Goal: Information Seeking & Learning: Understand process/instructions

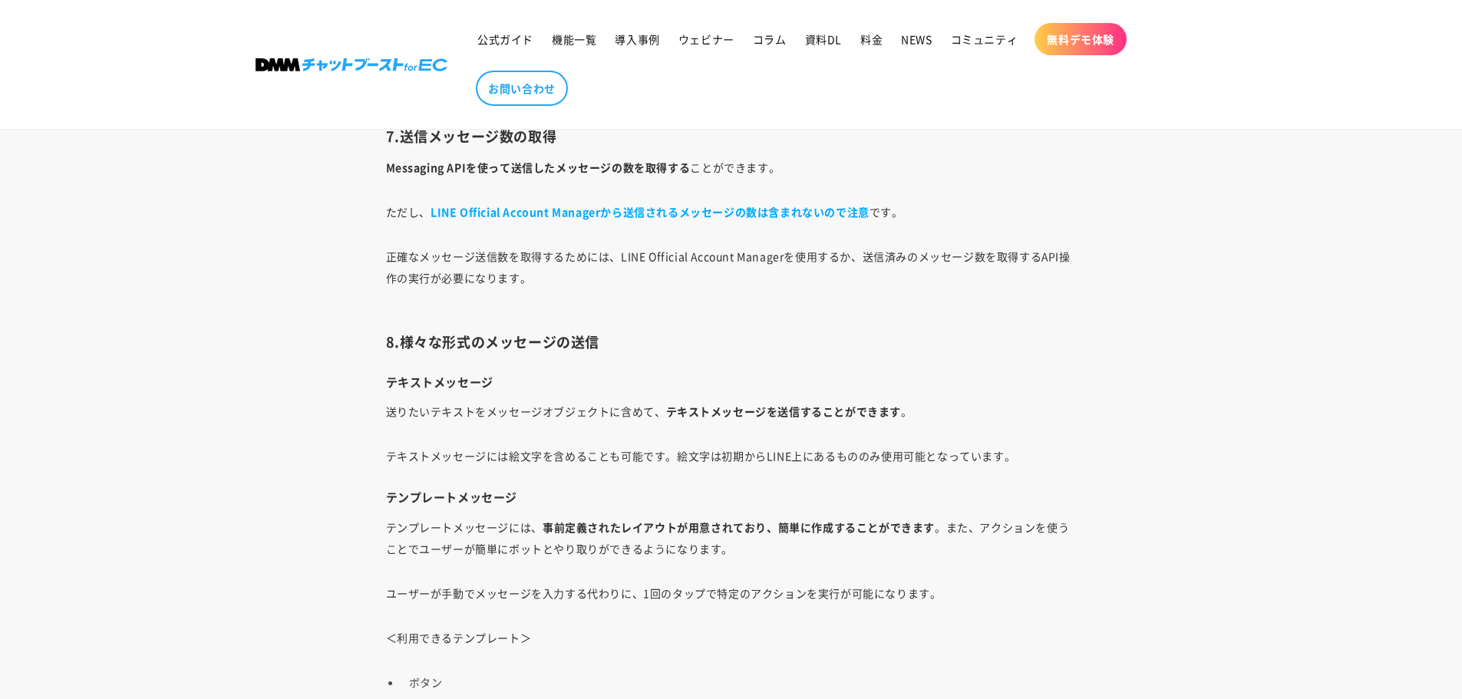
scroll to position [5995, 0]
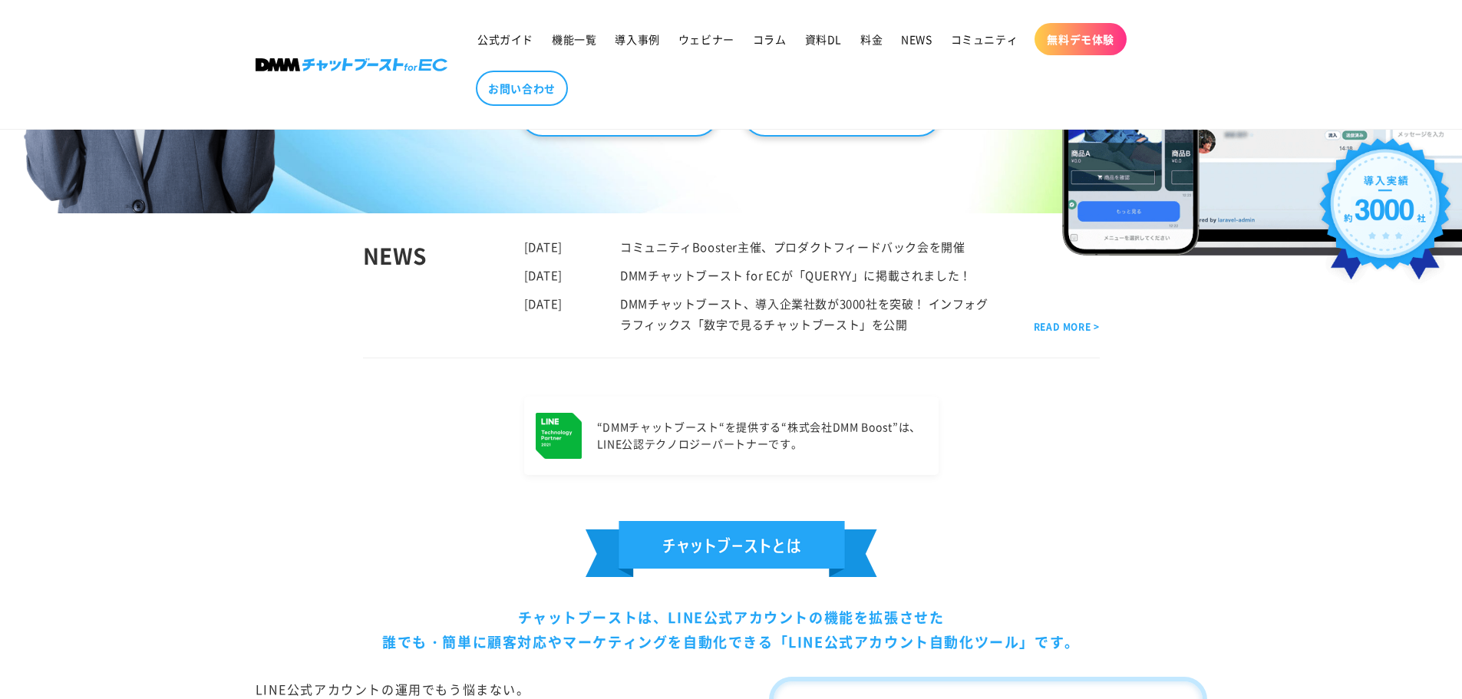
scroll to position [850, 0]
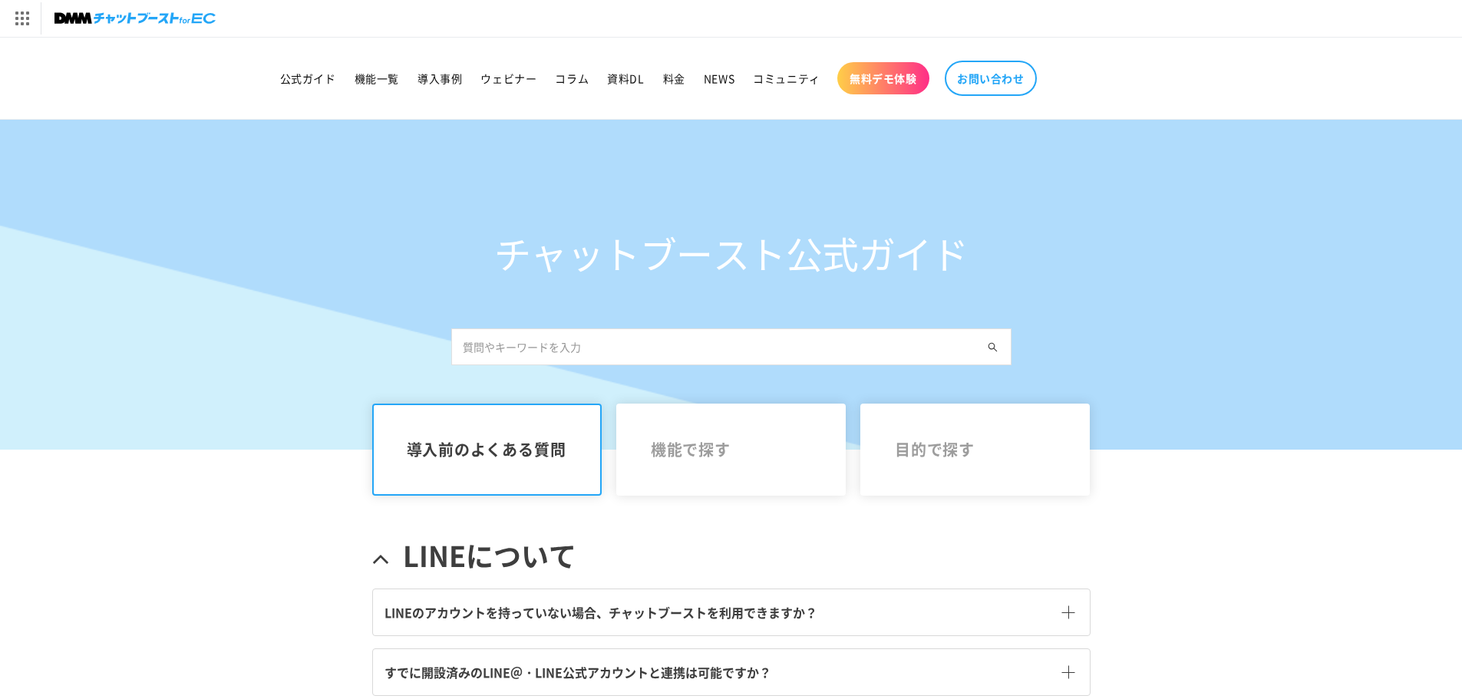
click at [700, 348] on input "text" at bounding box center [731, 347] width 560 height 37
type input "LIFF"
click at [720, 456] on span "機能で探す" at bounding box center [731, 450] width 161 height 18
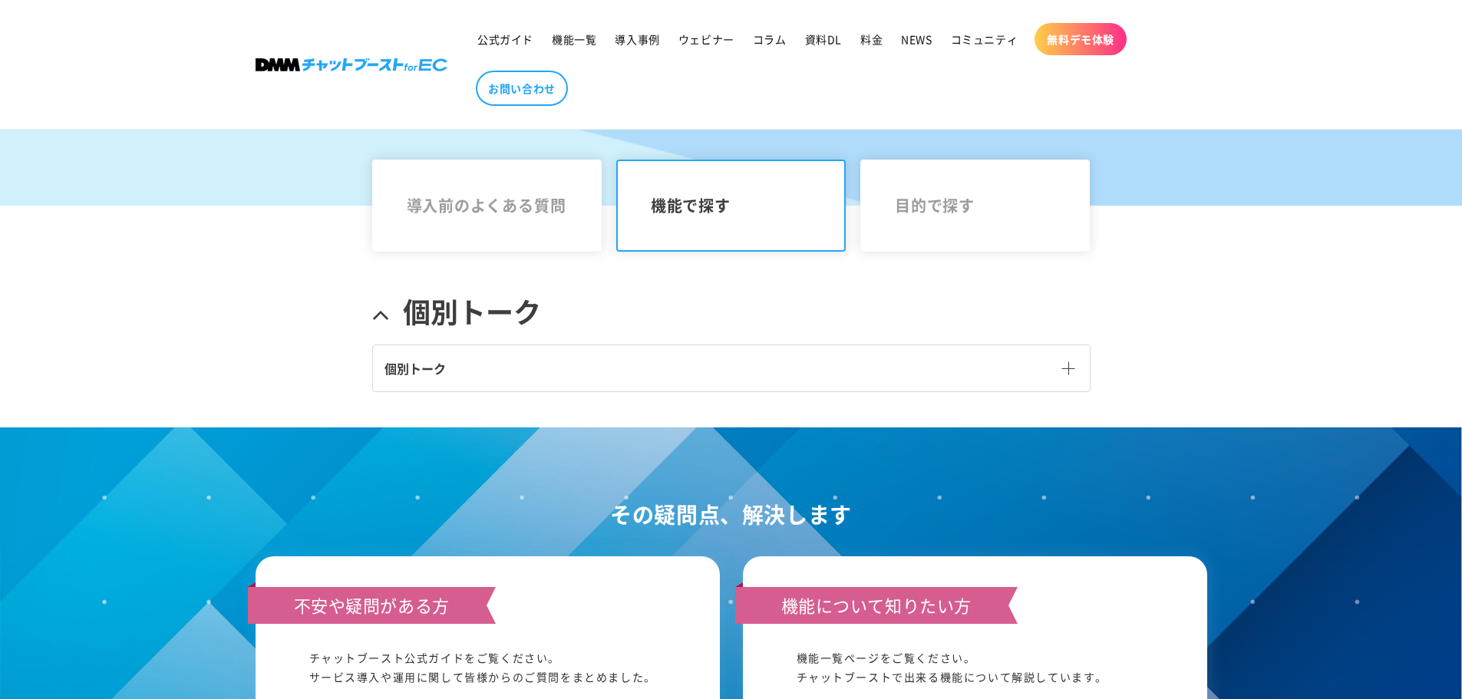
scroll to position [292, 0]
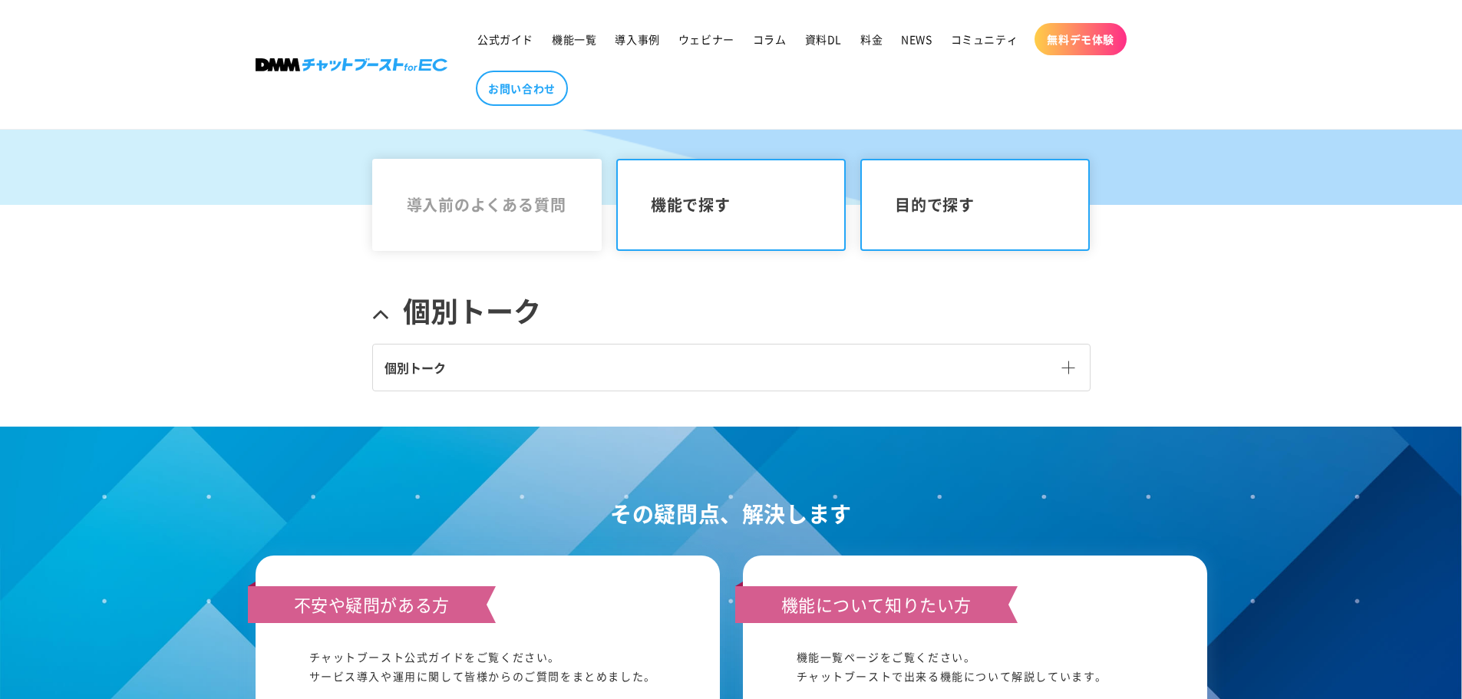
click at [953, 217] on link "目的で探す" at bounding box center [975, 205] width 230 height 92
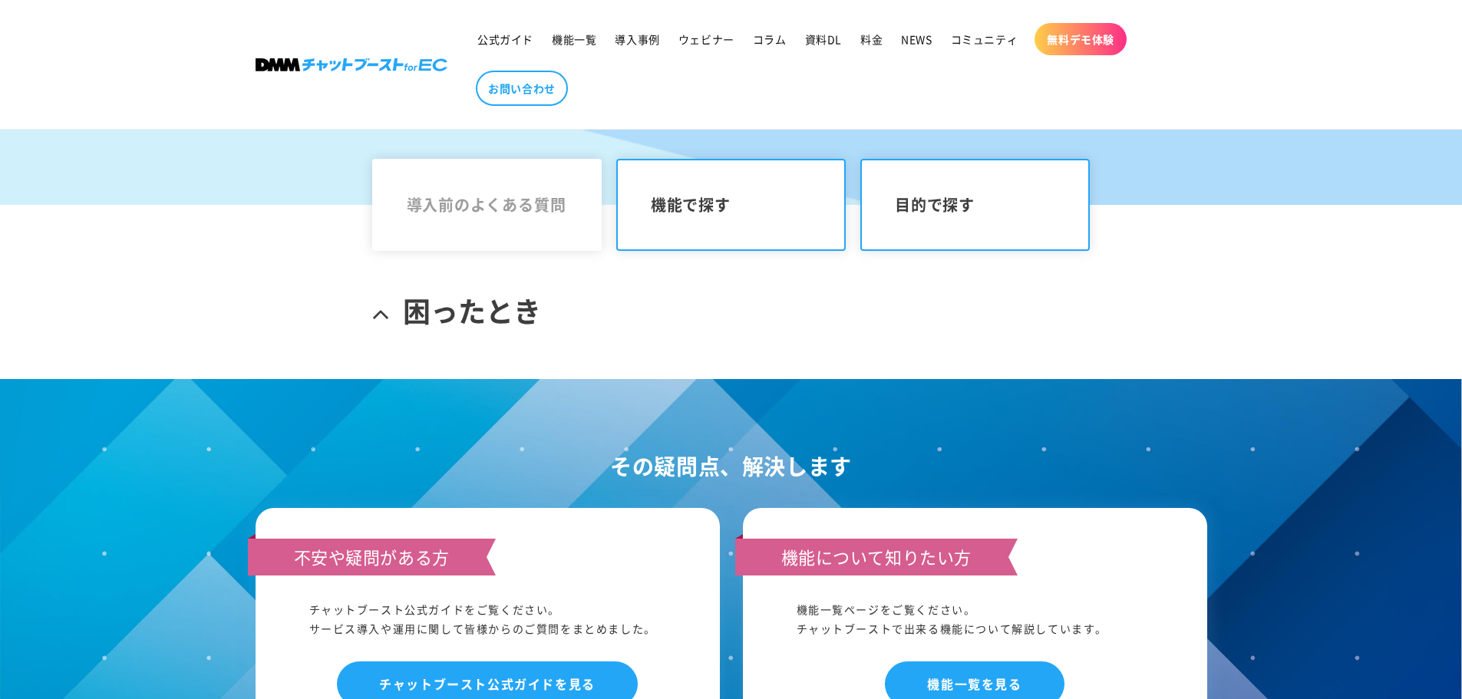
click at [751, 190] on link "機能で探す" at bounding box center [731, 205] width 230 height 92
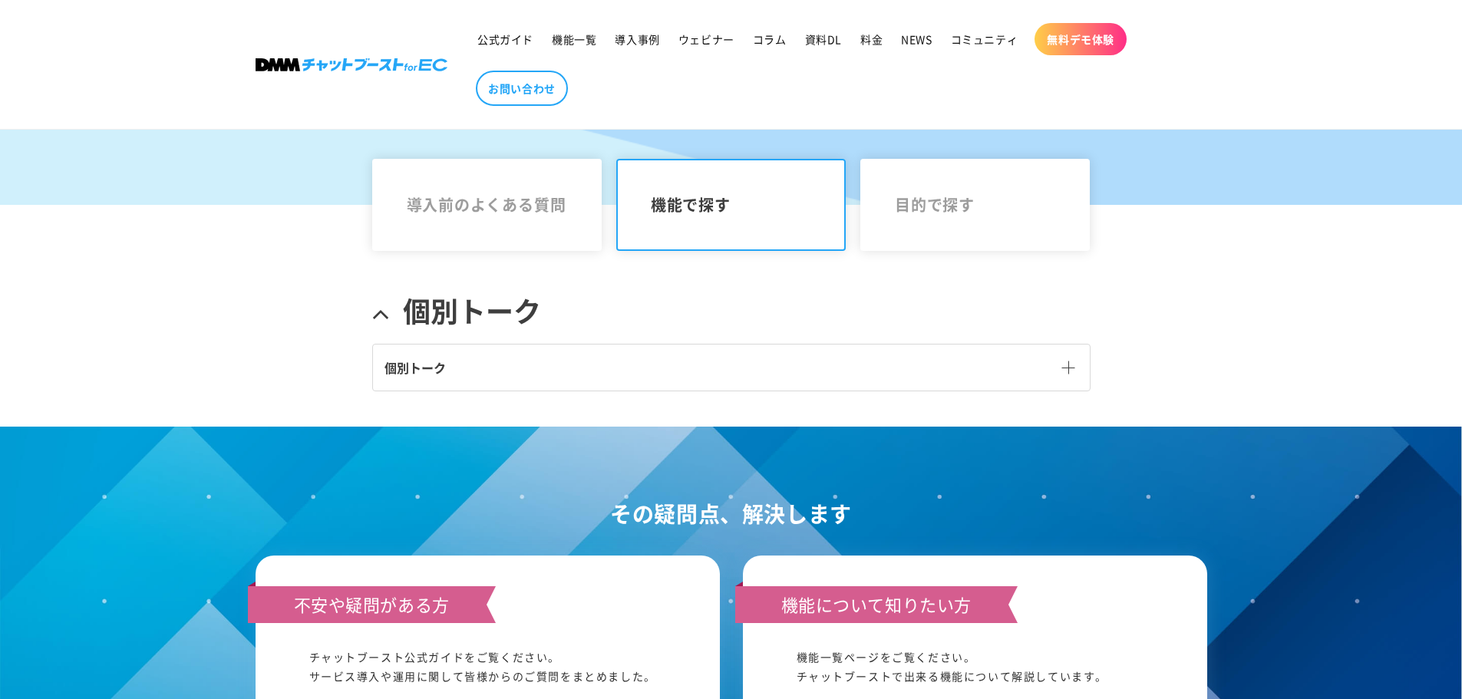
click at [628, 355] on link "個別トーク" at bounding box center [731, 368] width 717 height 46
